Goal: Task Accomplishment & Management: Complete application form

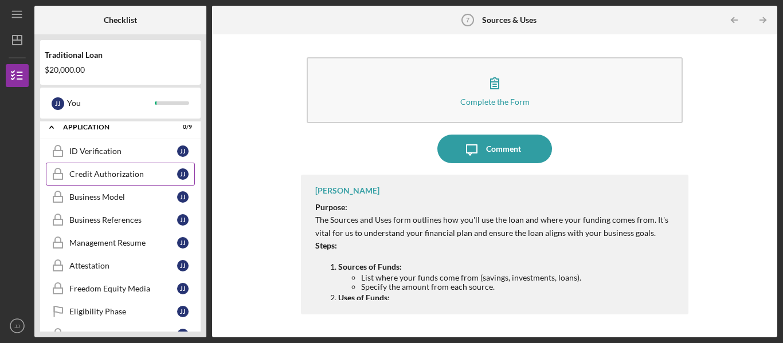
scroll to position [249, 0]
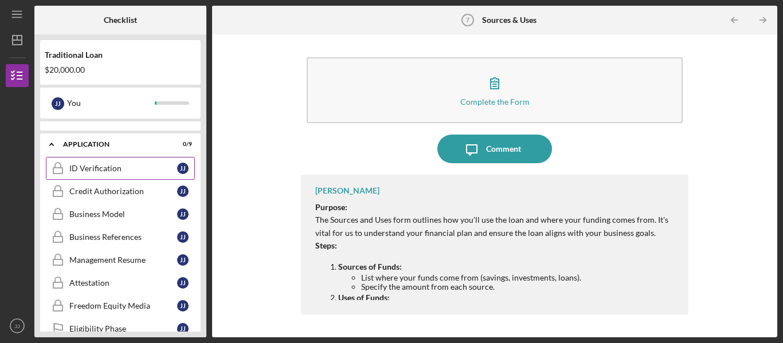
click at [97, 168] on div "ID Verification" at bounding box center [123, 168] width 108 height 9
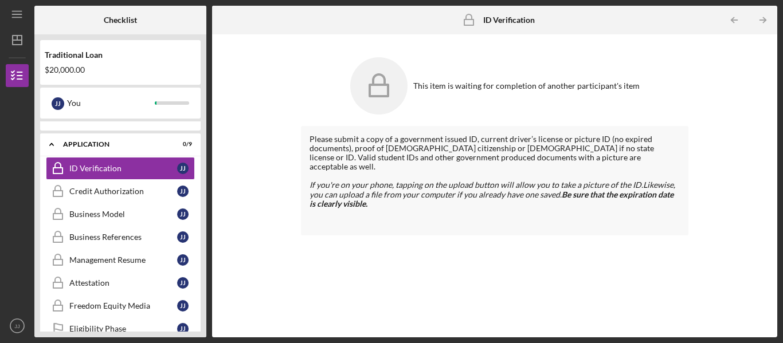
drag, startPoint x: 356, startPoint y: 115, endPoint x: 422, endPoint y: 95, distance: 69.1
click at [362, 111] on div "This item is waiting for completion of another participant's item" at bounding box center [494, 86] width 387 height 69
click at [373, 81] on icon at bounding box center [378, 85] width 57 height 57
click at [97, 190] on div "Credit Authorization" at bounding box center [123, 191] width 108 height 9
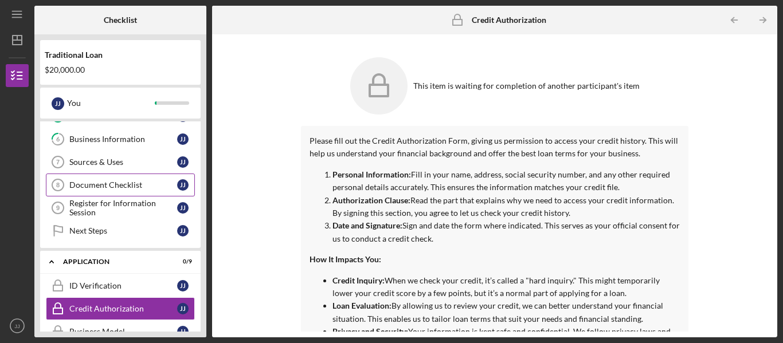
scroll to position [135, 0]
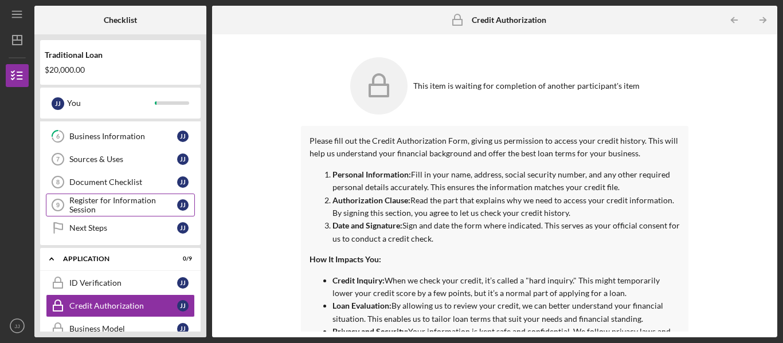
click at [109, 202] on div "Register for Information Session" at bounding box center [123, 205] width 108 height 18
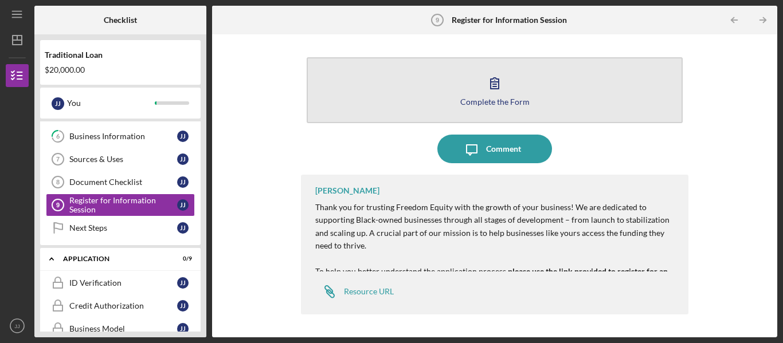
click at [497, 93] on icon "button" at bounding box center [494, 83] width 29 height 29
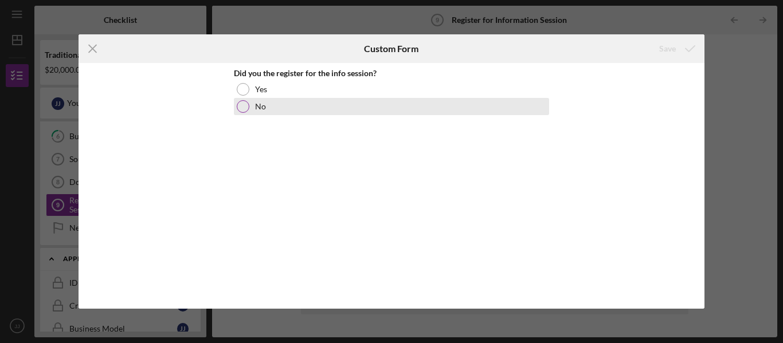
click at [244, 103] on div at bounding box center [243, 106] width 13 height 13
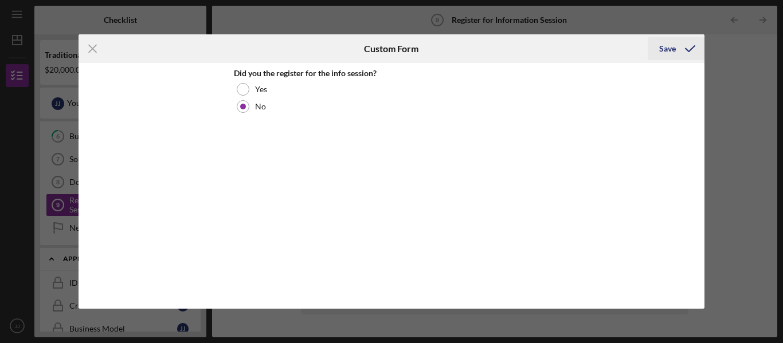
click at [668, 48] on div "Save" at bounding box center [667, 48] width 17 height 23
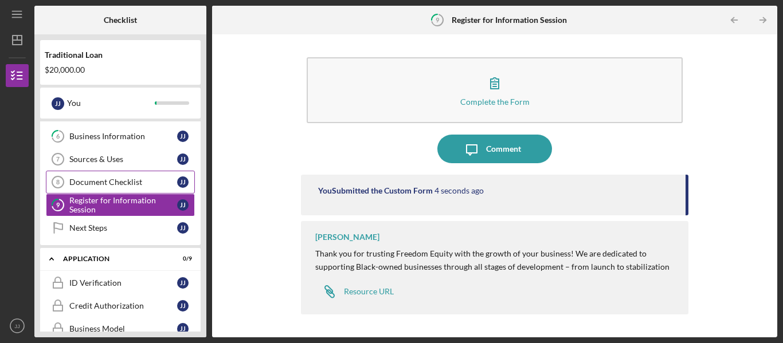
click at [113, 185] on div "Document Checklist" at bounding box center [123, 182] width 108 height 9
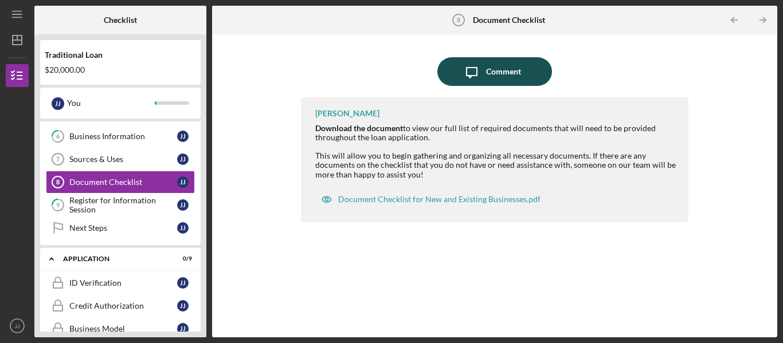
click at [512, 73] on div "Comment" at bounding box center [503, 71] width 35 height 29
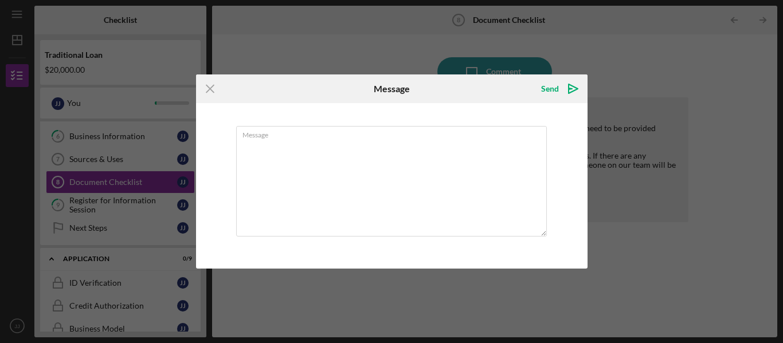
click at [215, 88] on icon "Icon/Menu Close" at bounding box center [210, 88] width 29 height 29
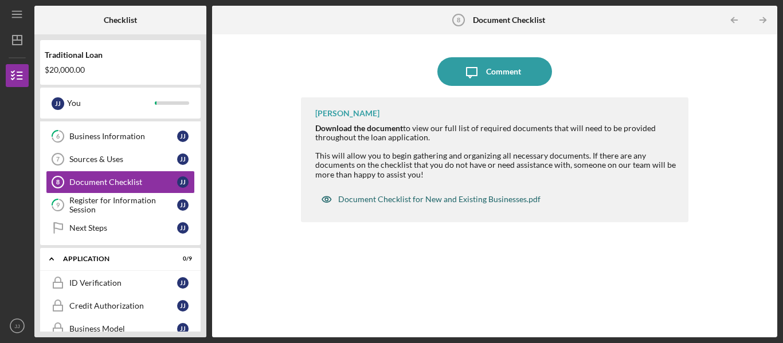
click at [420, 197] on div "Document Checklist for New and Existing Businesses.pdf" at bounding box center [439, 199] width 202 height 9
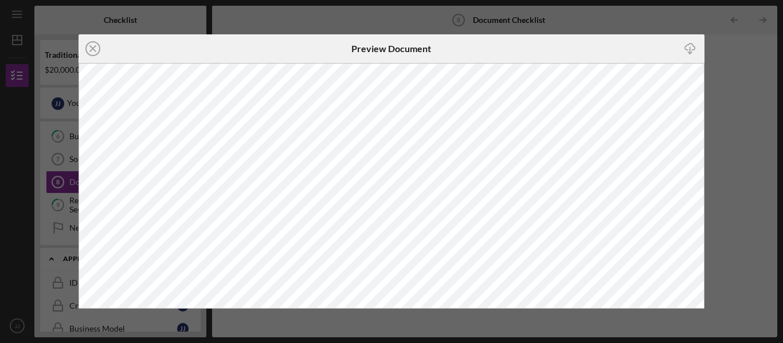
drag, startPoint x: 93, startPoint y: 44, endPoint x: 189, endPoint y: 23, distance: 97.9
click at [96, 42] on icon "Icon/Close" at bounding box center [93, 48] width 29 height 29
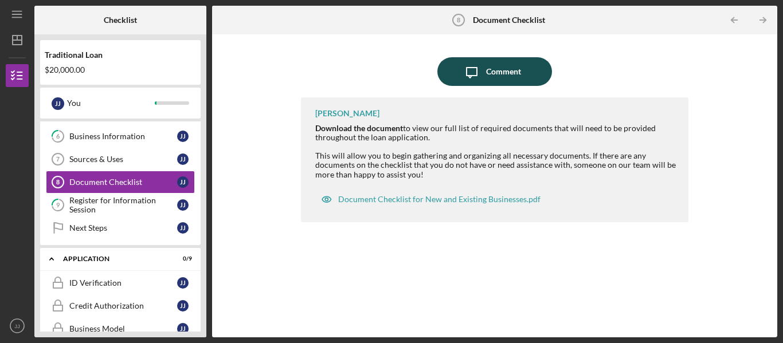
click at [505, 66] on div "Comment" at bounding box center [503, 71] width 35 height 29
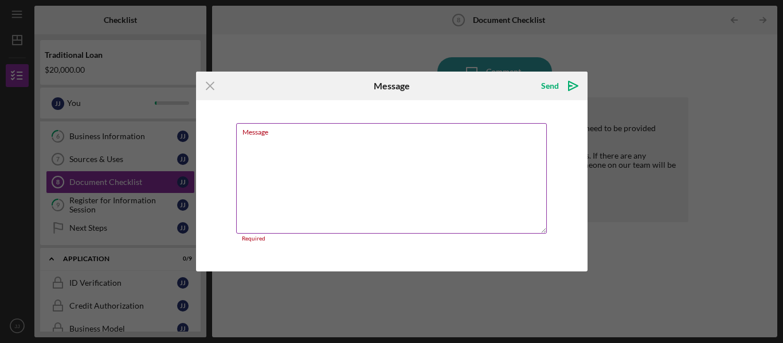
click at [276, 153] on textarea "Message" at bounding box center [391, 178] width 311 height 111
drag, startPoint x: 211, startPoint y: 86, endPoint x: 380, endPoint y: 65, distance: 170.4
click at [212, 87] on icon "Icon/Menu Close" at bounding box center [210, 86] width 29 height 29
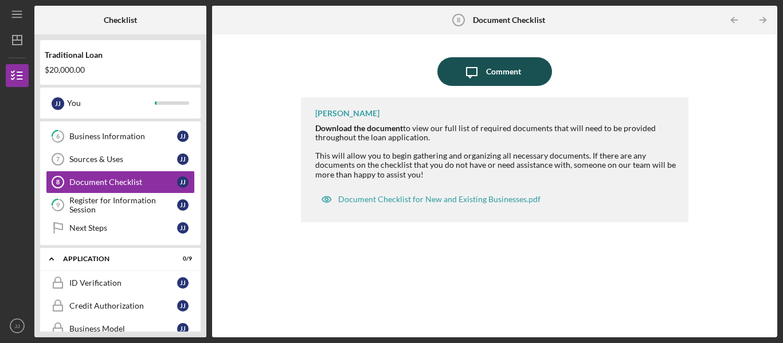
click at [496, 66] on div "Comment" at bounding box center [503, 71] width 35 height 29
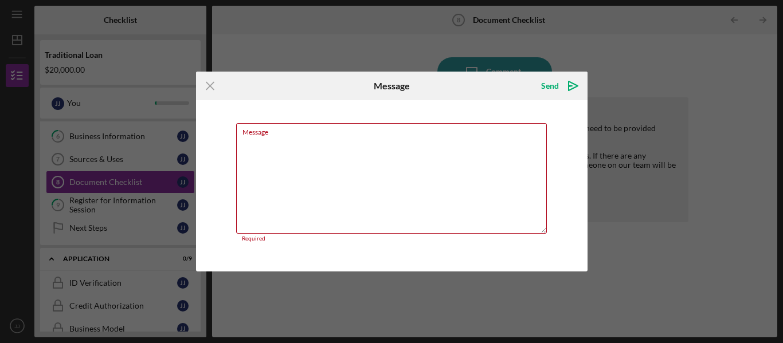
drag, startPoint x: 214, startPoint y: 88, endPoint x: 252, endPoint y: 88, distance: 37.8
click at [217, 88] on icon "Icon/Menu Close" at bounding box center [210, 86] width 29 height 29
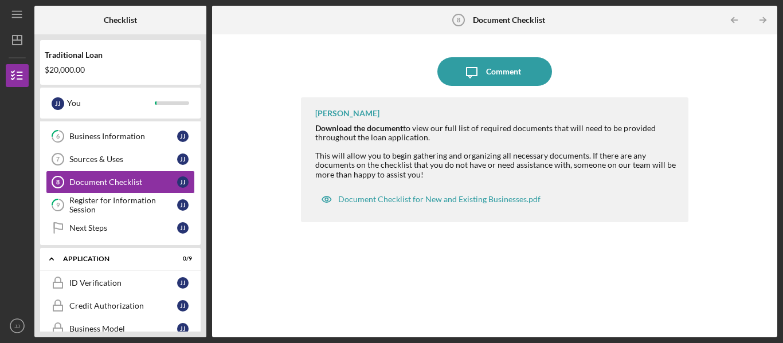
click at [619, 69] on div "Icon/Message Comment" at bounding box center [494, 71] width 387 height 29
click at [102, 160] on div "Sources & Uses" at bounding box center [123, 159] width 108 height 9
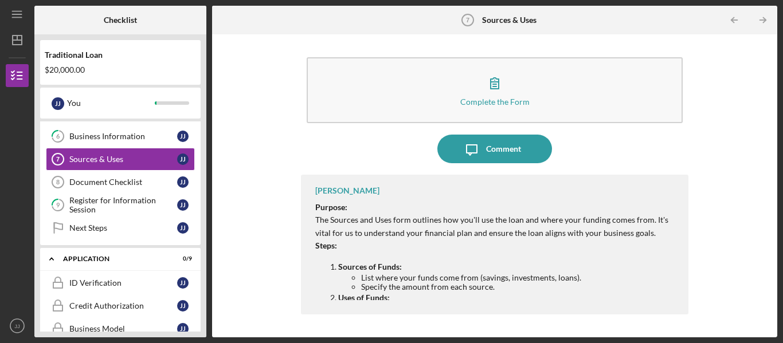
click at [610, 259] on div "Purpose: The Sources and Uses form outlines how you'll use the loan and where y…" at bounding box center [496, 327] width 362 height 253
click at [716, 217] on div "Complete the Form Form Icon/Message Comment [PERSON_NAME] Purpose: The Sources …" at bounding box center [495, 186] width 554 height 292
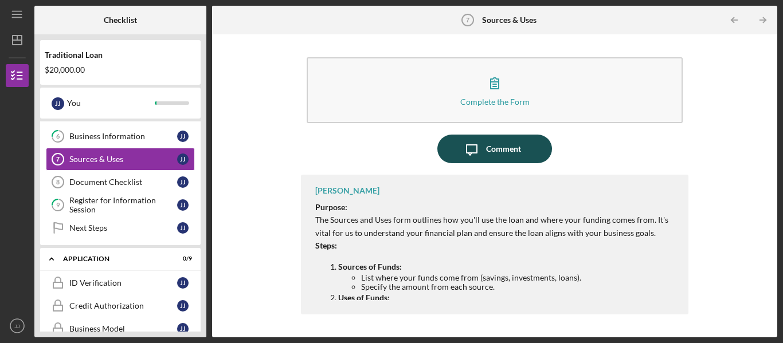
click at [508, 142] on div "Comment" at bounding box center [503, 149] width 35 height 29
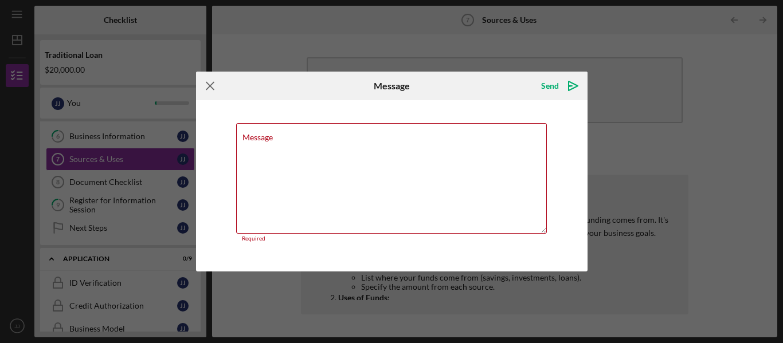
drag, startPoint x: 205, startPoint y: 84, endPoint x: 422, endPoint y: 49, distance: 220.0
click at [206, 83] on icon "Icon/Menu Close" at bounding box center [210, 86] width 29 height 29
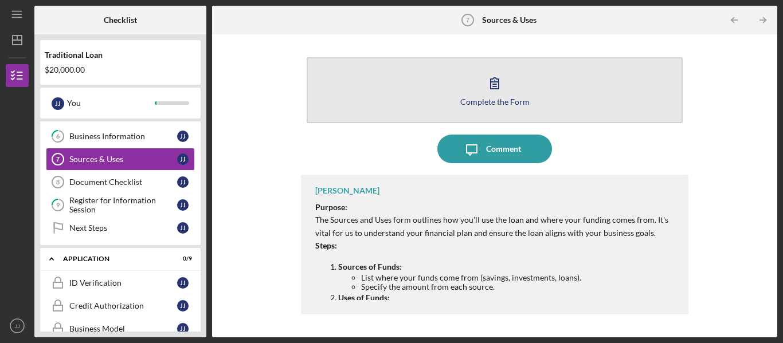
click at [487, 81] on icon "button" at bounding box center [494, 83] width 29 height 29
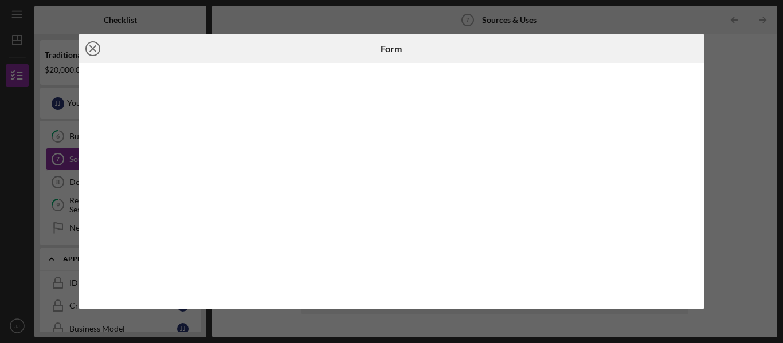
click at [93, 45] on icon "Icon/Close" at bounding box center [93, 48] width 29 height 29
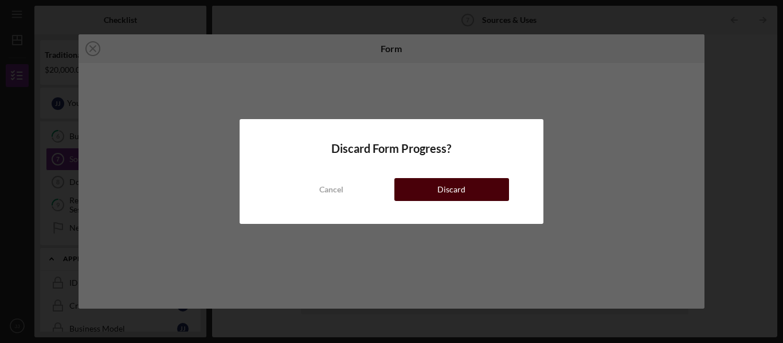
click at [444, 186] on div "Discard" at bounding box center [451, 189] width 28 height 23
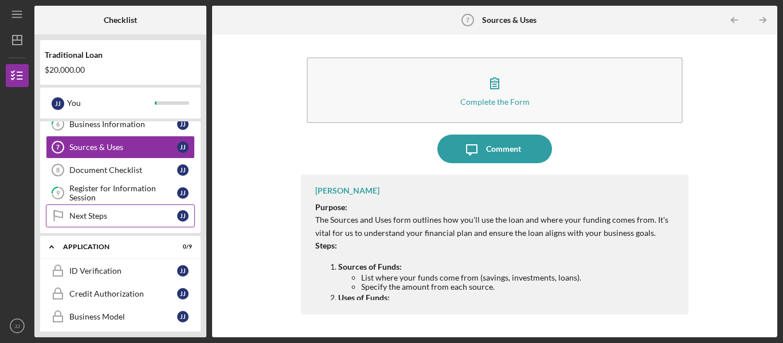
scroll to position [135, 0]
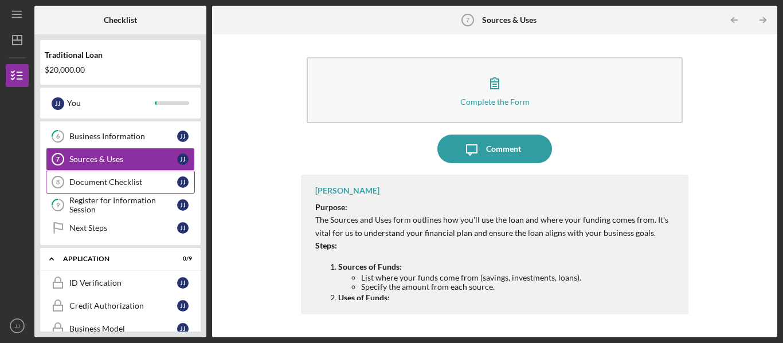
click at [133, 181] on div "Document Checklist" at bounding box center [123, 182] width 108 height 9
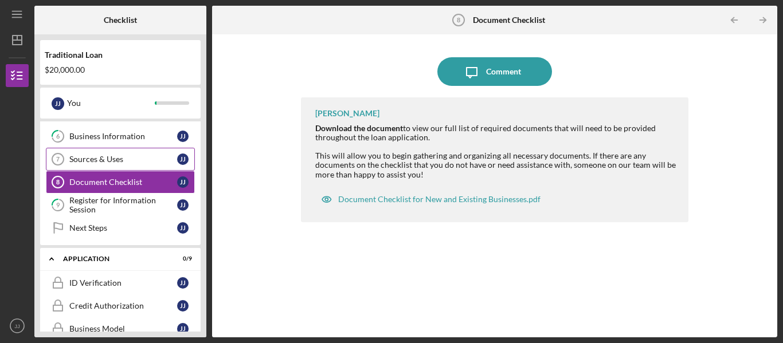
click at [74, 152] on link "Sources & Uses 7 Sources & Uses J J" at bounding box center [120, 159] width 149 height 23
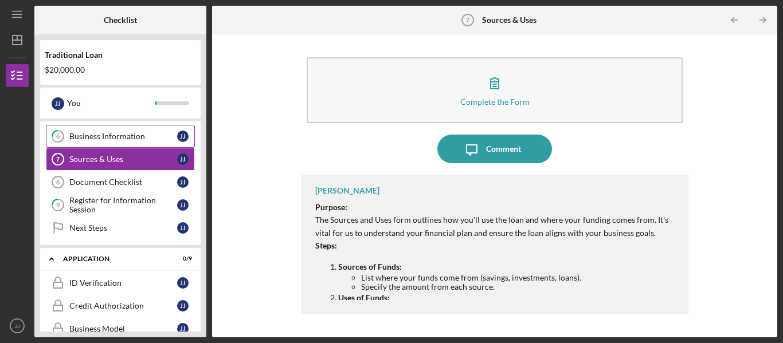
click at [104, 135] on div "Business Information" at bounding box center [123, 136] width 108 height 9
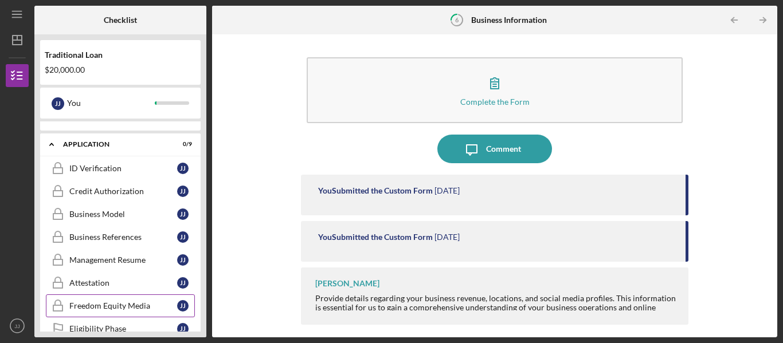
scroll to position [307, 0]
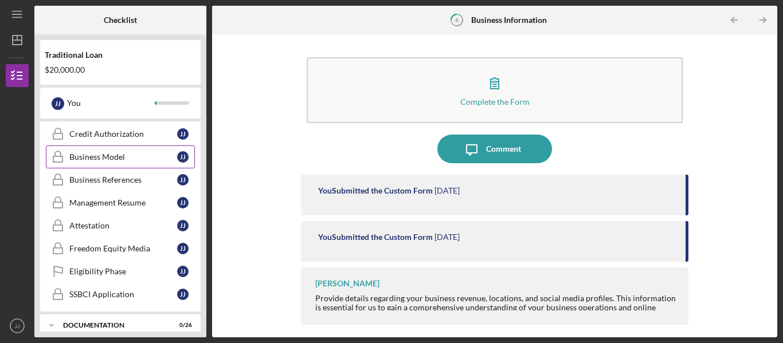
click at [108, 153] on div "Business Model" at bounding box center [123, 156] width 108 height 9
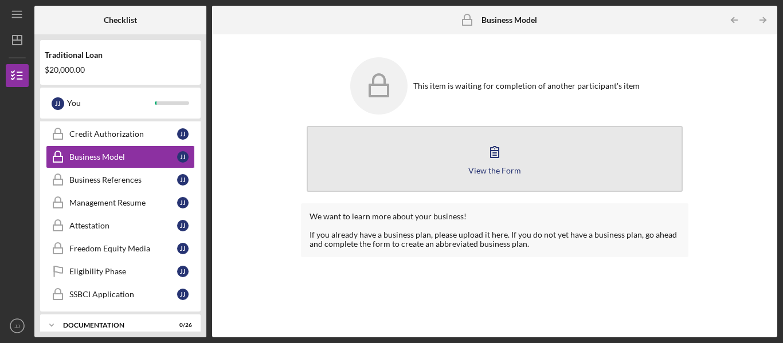
click at [495, 156] on icon "button" at bounding box center [494, 152] width 29 height 29
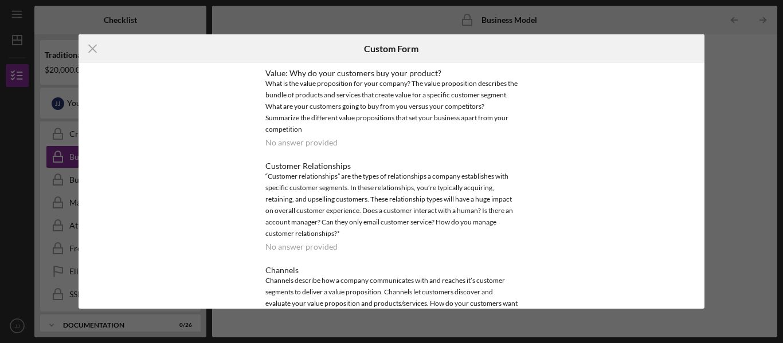
click at [292, 141] on div "No answer provided" at bounding box center [301, 142] width 72 height 9
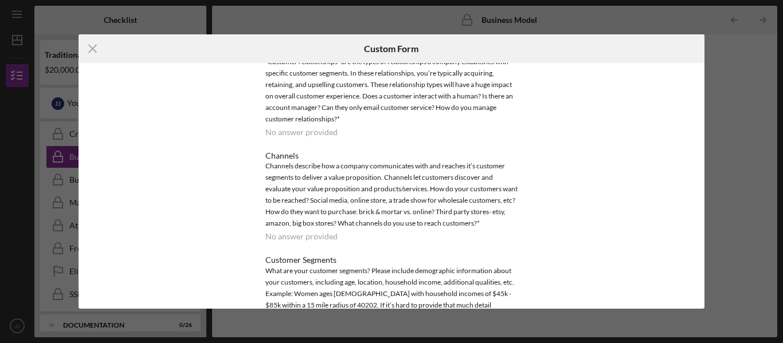
scroll to position [343, 0]
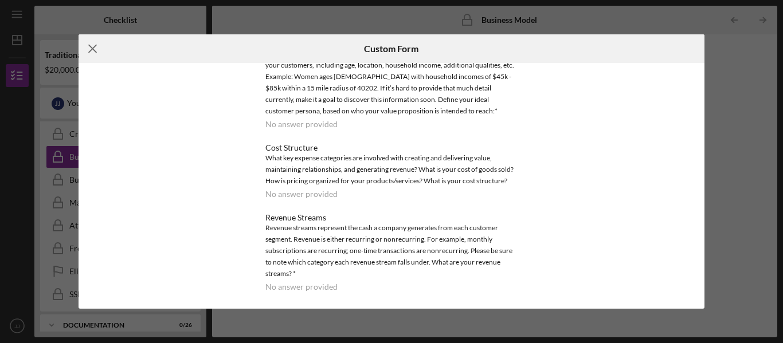
click at [90, 46] on line at bounding box center [92, 48] width 7 height 7
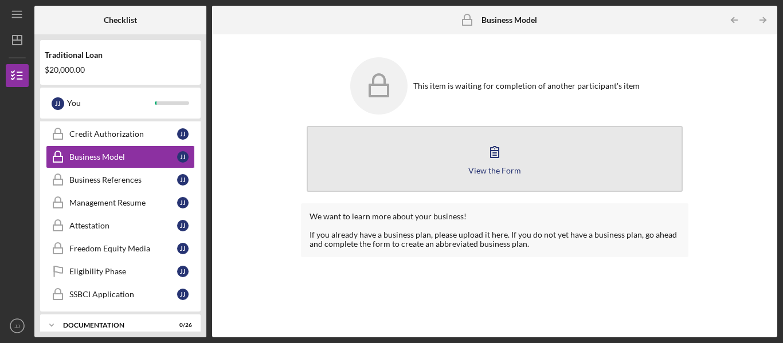
click at [497, 151] on icon "button" at bounding box center [495, 152] width 8 height 11
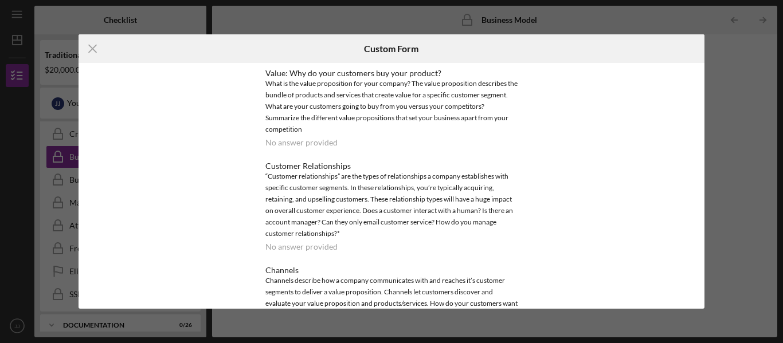
click at [317, 144] on div "No answer provided" at bounding box center [301, 142] width 72 height 9
click at [316, 130] on div "What is the value proposition for your company? The value proposition describes…" at bounding box center [391, 106] width 252 height 57
click at [89, 49] on icon "Icon/Menu Close" at bounding box center [93, 48] width 29 height 29
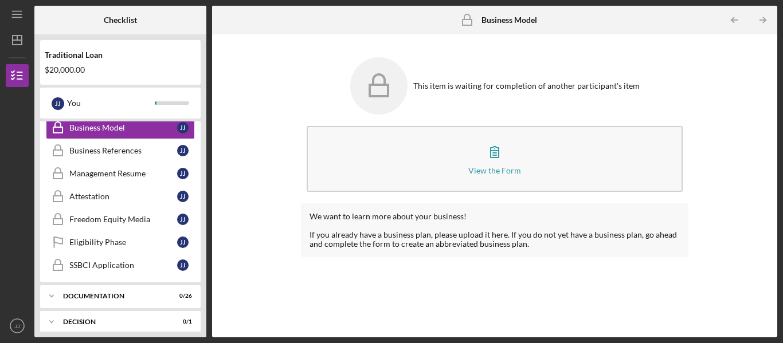
scroll to position [364, 0]
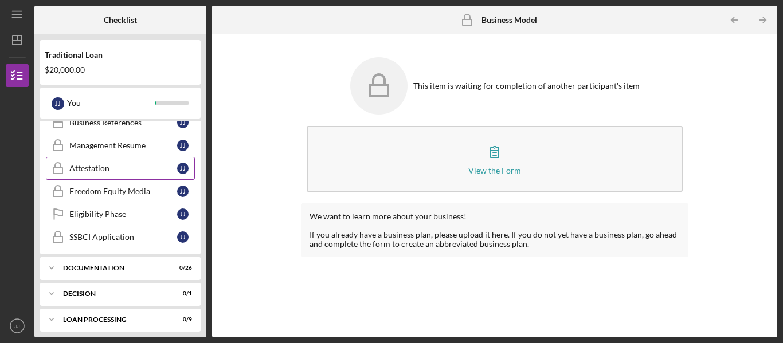
click at [103, 168] on div "Attestation" at bounding box center [123, 168] width 108 height 9
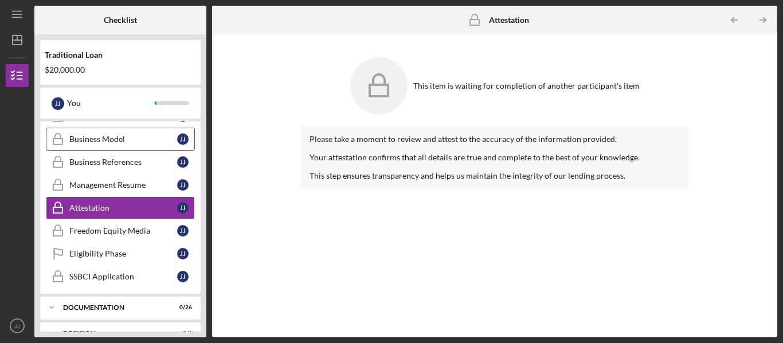
scroll to position [307, 0]
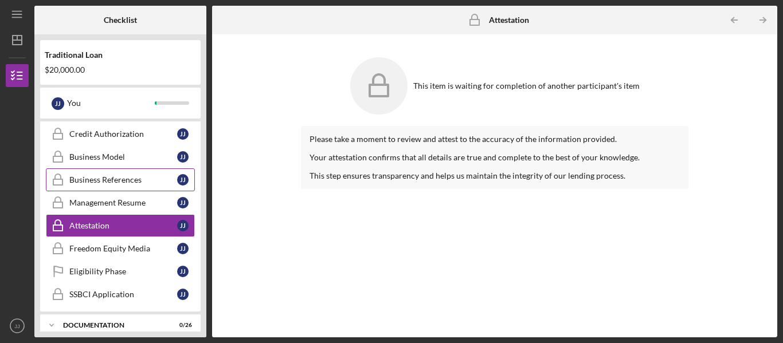
click at [105, 180] on div "Business References" at bounding box center [123, 179] width 108 height 9
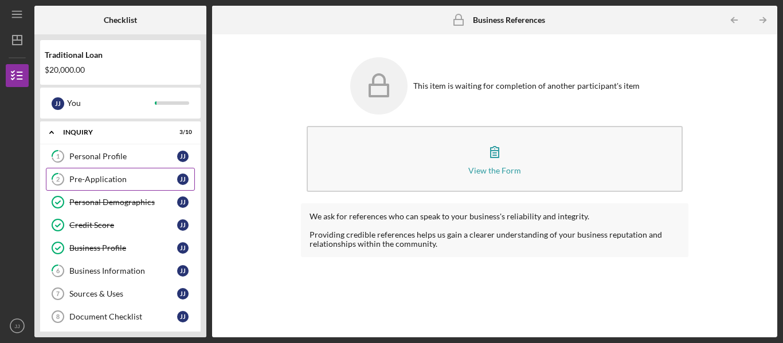
click at [108, 181] on div "Pre-Application" at bounding box center [123, 179] width 108 height 9
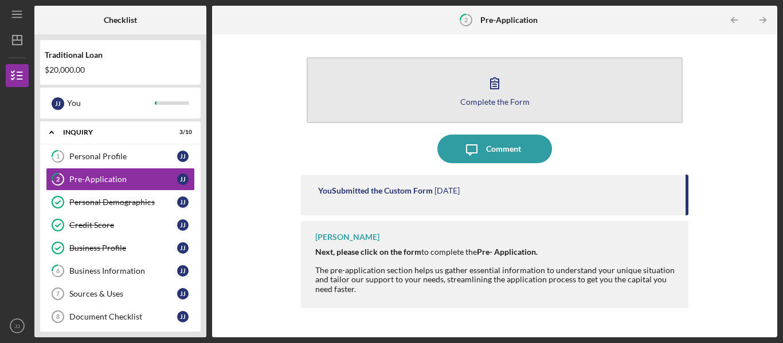
click at [488, 99] on div "Complete the Form" at bounding box center [494, 101] width 69 height 9
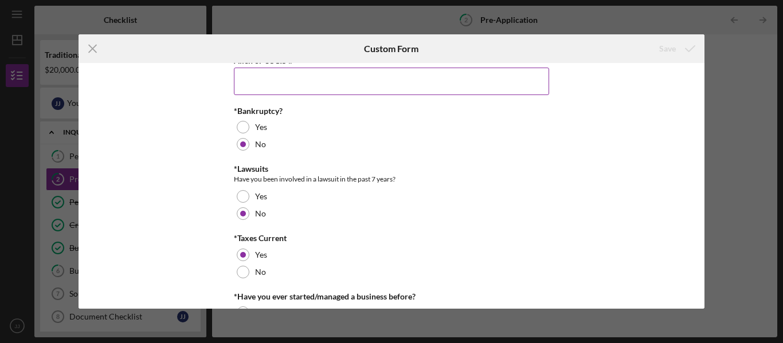
scroll to position [182, 0]
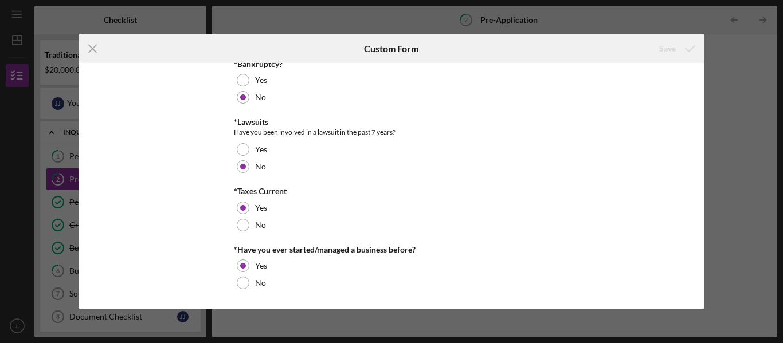
click at [91, 48] on icon "Icon/Menu Close" at bounding box center [93, 48] width 29 height 29
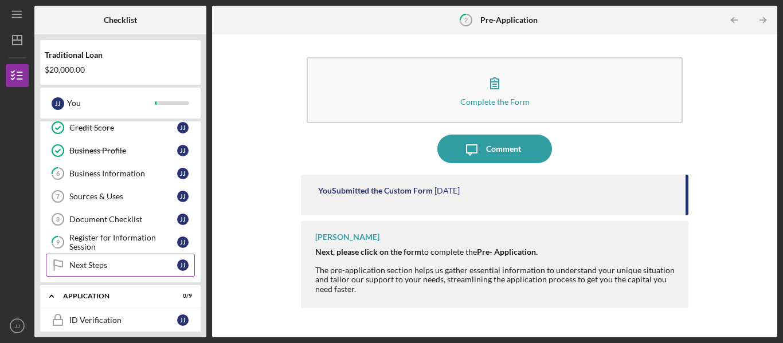
scroll to position [115, 0]
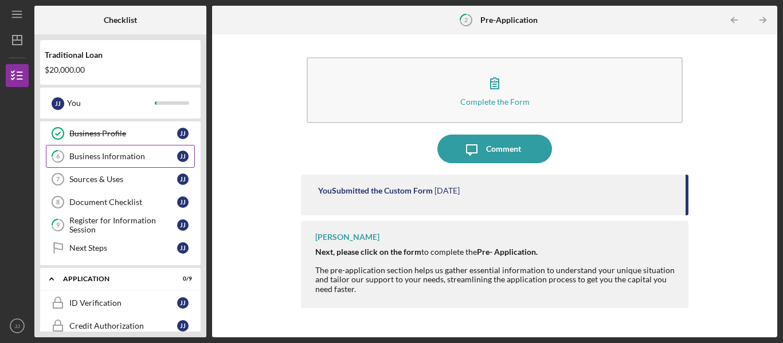
click at [136, 154] on div "Business Information" at bounding box center [123, 156] width 108 height 9
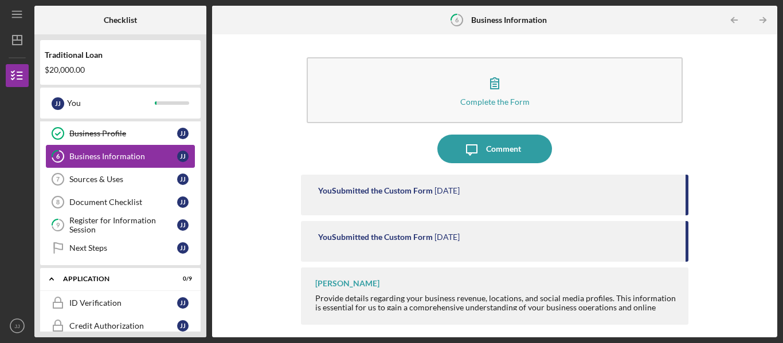
click at [114, 152] on div "Business Information" at bounding box center [123, 156] width 108 height 9
click at [128, 150] on link "6 Business Information J J" at bounding box center [120, 156] width 149 height 23
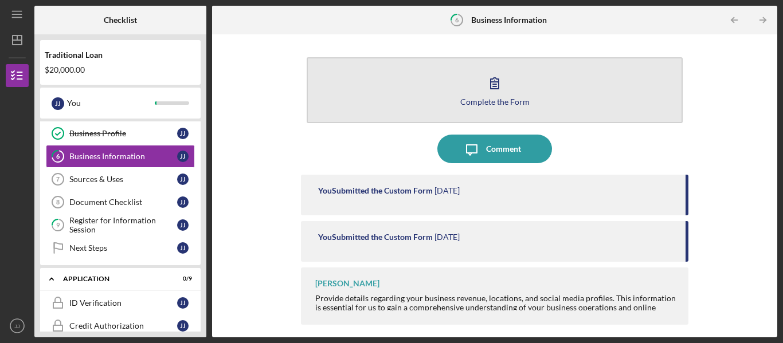
click at [491, 106] on button "Complete the Form Form" at bounding box center [495, 90] width 376 height 66
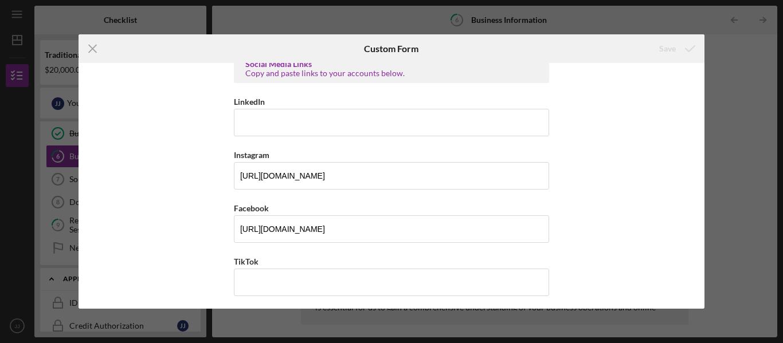
scroll to position [594, 0]
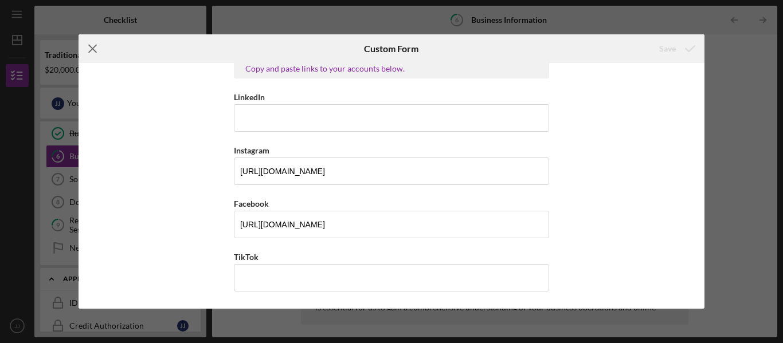
click at [90, 48] on icon "Icon/Menu Close" at bounding box center [93, 48] width 29 height 29
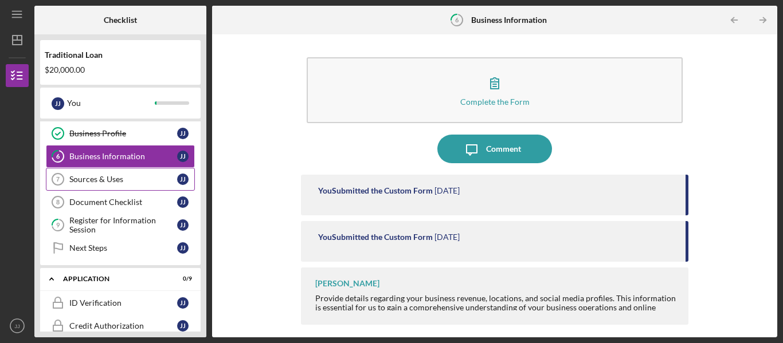
click at [75, 179] on div "Sources & Uses" at bounding box center [123, 179] width 108 height 9
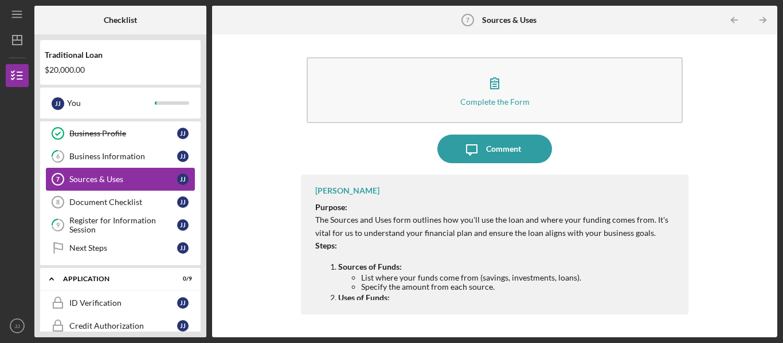
click at [113, 176] on div "Sources & Uses" at bounding box center [123, 179] width 108 height 9
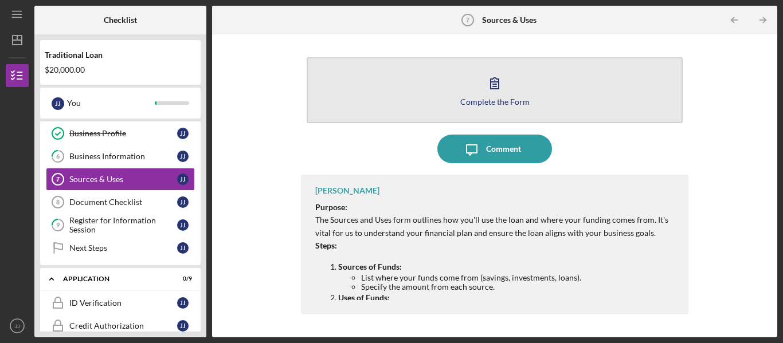
click at [493, 95] on icon "button" at bounding box center [494, 83] width 29 height 29
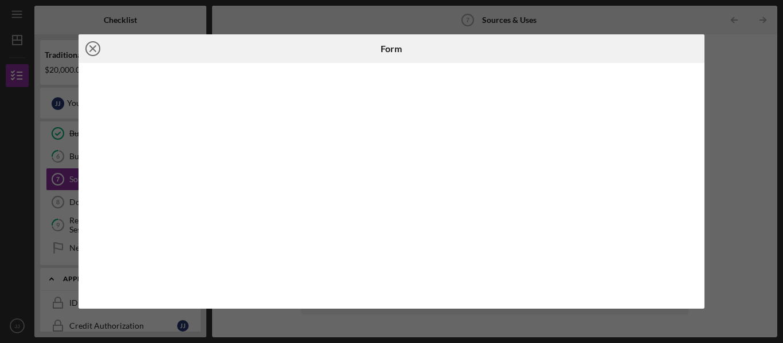
click at [92, 45] on icon "Icon/Close" at bounding box center [93, 48] width 29 height 29
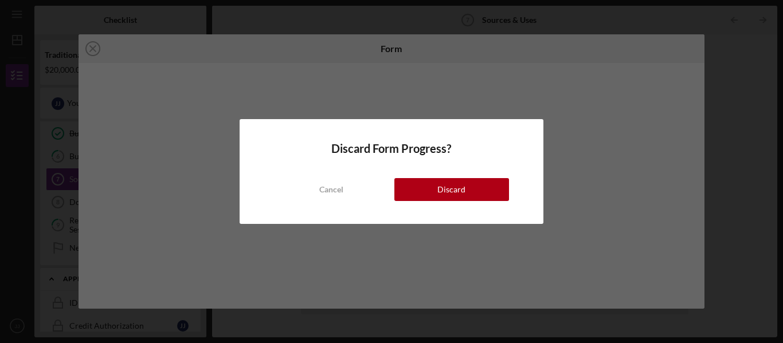
drag, startPoint x: 473, startPoint y: 186, endPoint x: 475, endPoint y: 178, distance: 8.3
click at [473, 186] on button "Discard" at bounding box center [451, 189] width 115 height 23
